Goal: Transaction & Acquisition: Purchase product/service

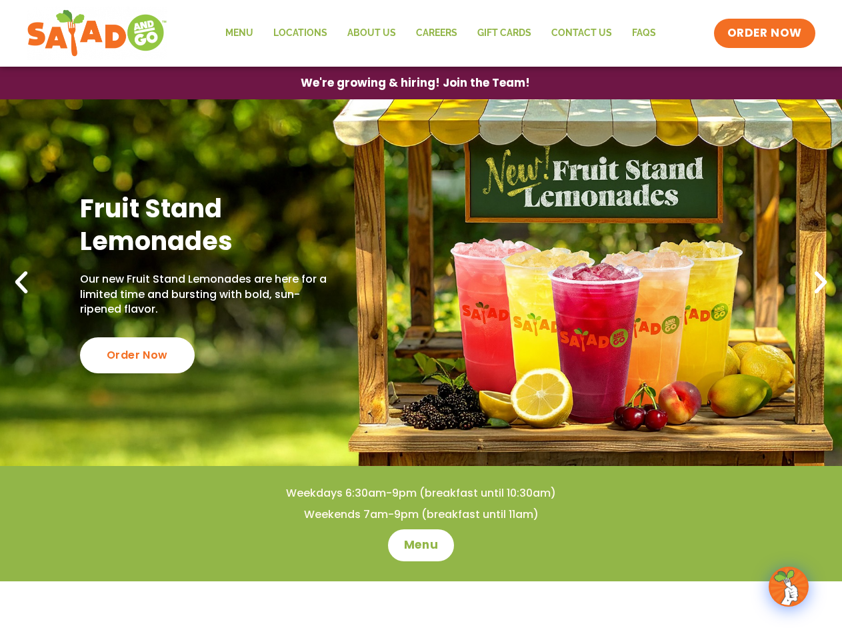
click at [766, 33] on span "ORDER NOW" at bounding box center [765, 33] width 75 height 16
click at [415, 83] on span "We're growing & hiring! Join the Team!" at bounding box center [415, 82] width 229 height 11
click at [136, 356] on div "Order Now" at bounding box center [137, 356] width 115 height 36
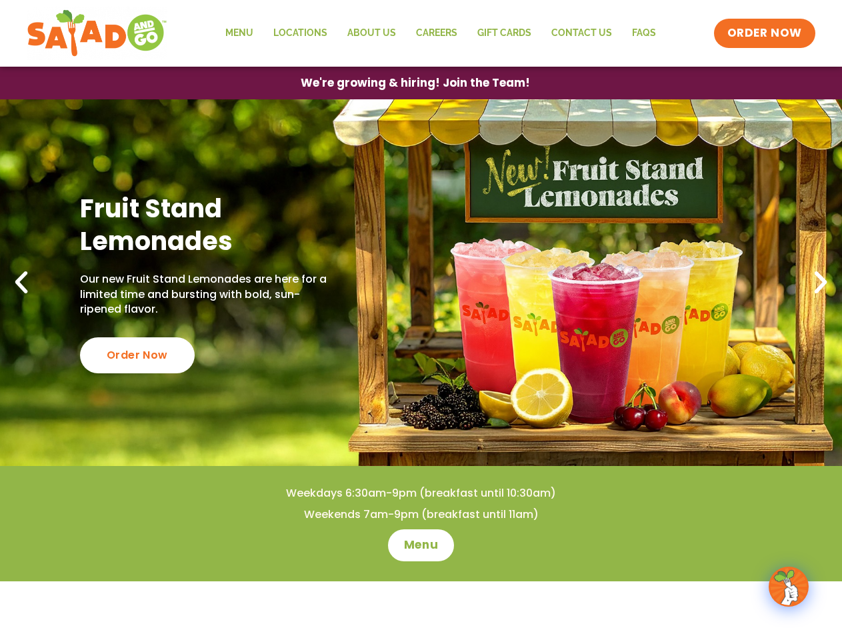
click at [21, 283] on icon at bounding box center [21, 282] width 29 height 29
click at [821, 283] on icon at bounding box center [820, 282] width 29 height 29
click at [421, 546] on span "Menu" at bounding box center [421, 546] width 34 height 16
click at [789, 587] on img at bounding box center [788, 586] width 37 height 37
